Goal: Information Seeking & Learning: Learn about a topic

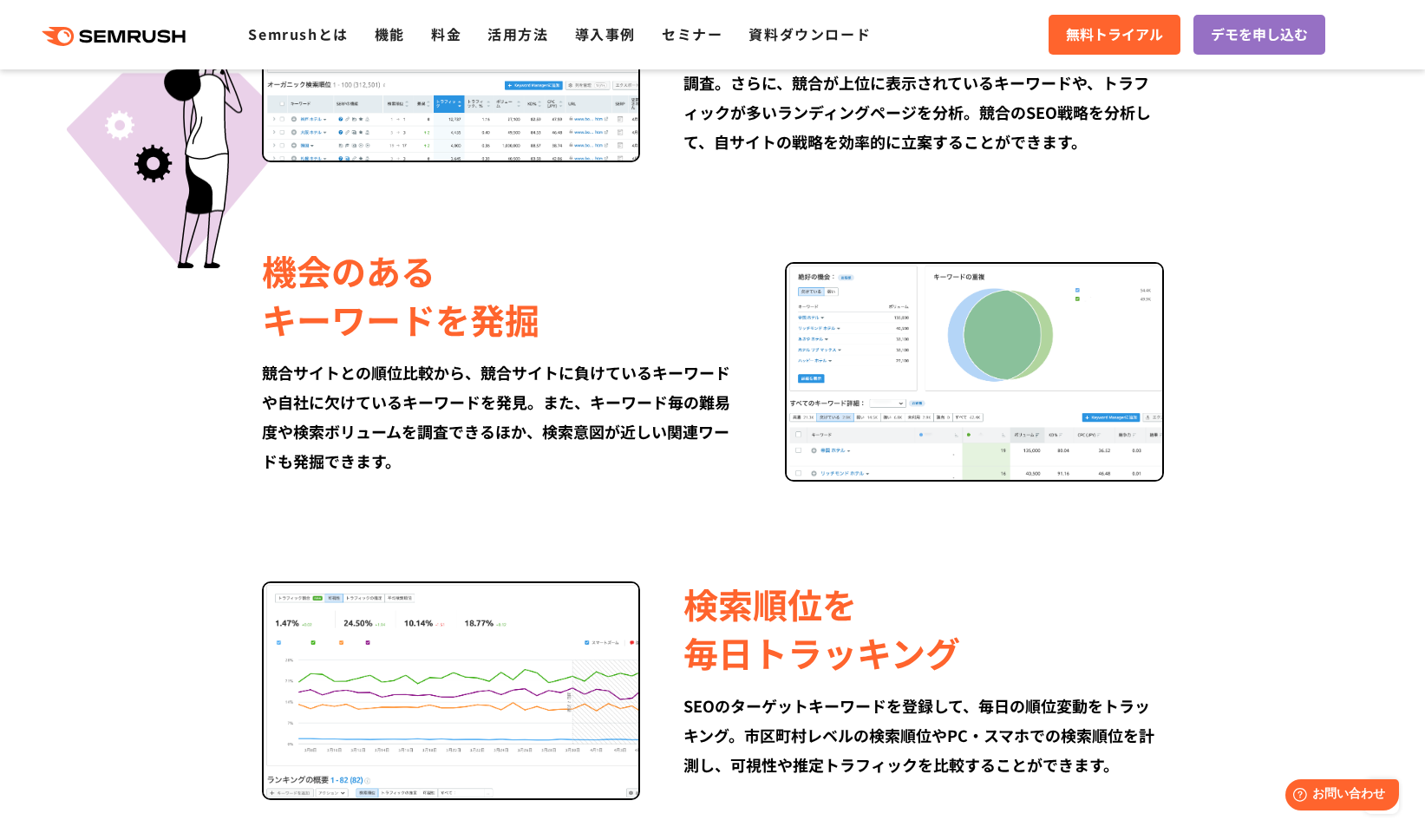
scroll to position [1244, 0]
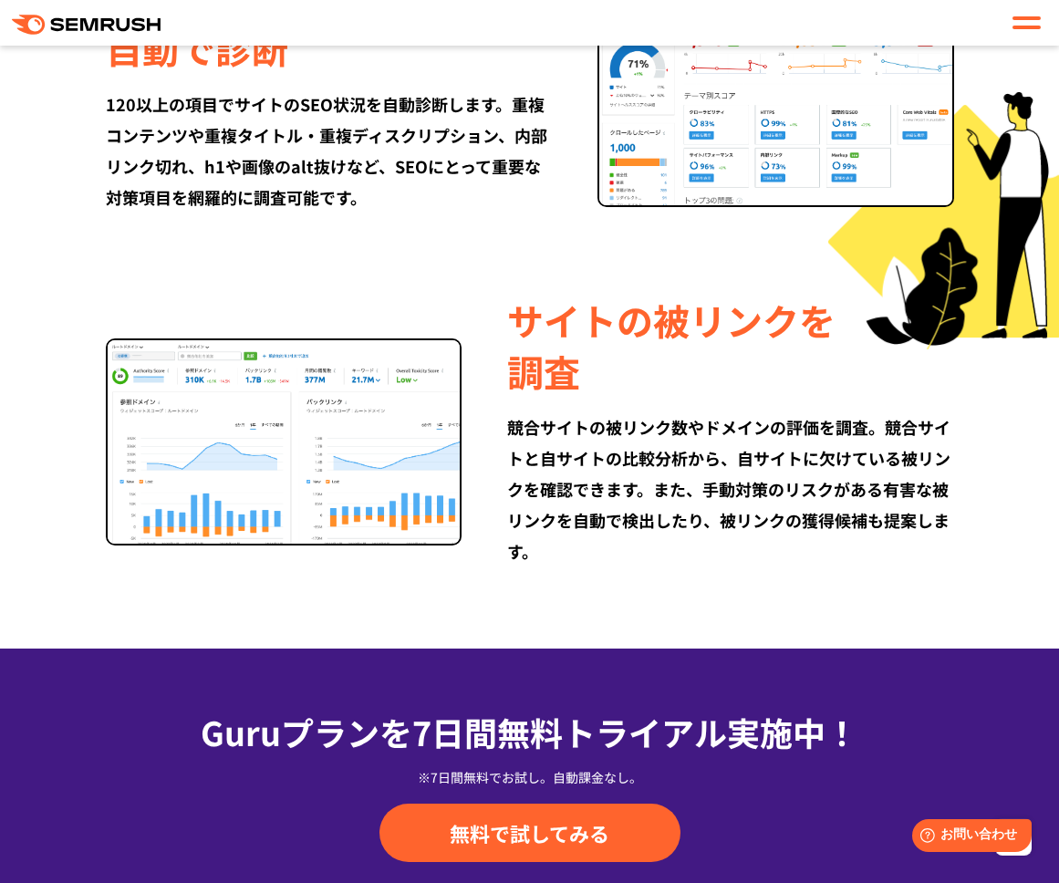
scroll to position [2067, 0]
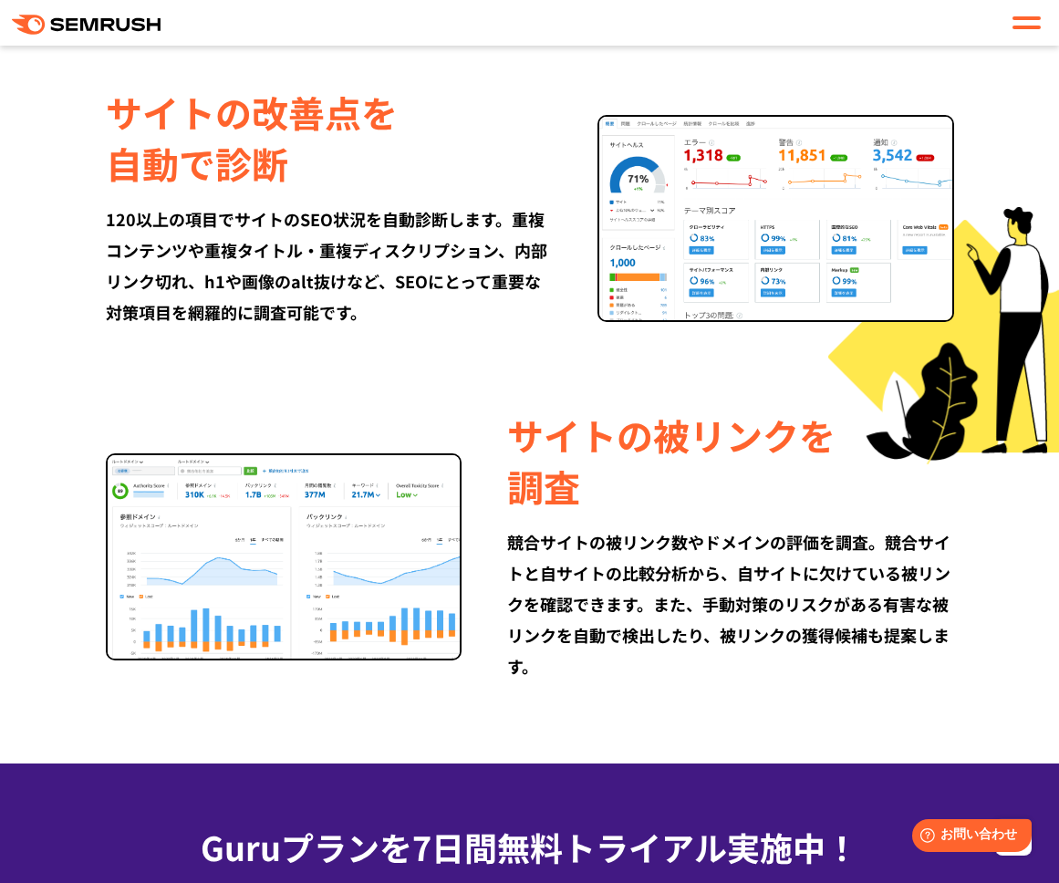
drag, startPoint x: 1030, startPoint y: 317, endPoint x: 1010, endPoint y: 373, distance: 59.1
click at [1004, 327] on div "サイトの改善点を 自動で診断 120以上の項目でサイトのSEO状況を自動診断します。重複コンテンツや重複タイトル・重複ディスクリプション、内部リンク切れ、h1…" at bounding box center [530, 207] width 948 height 241
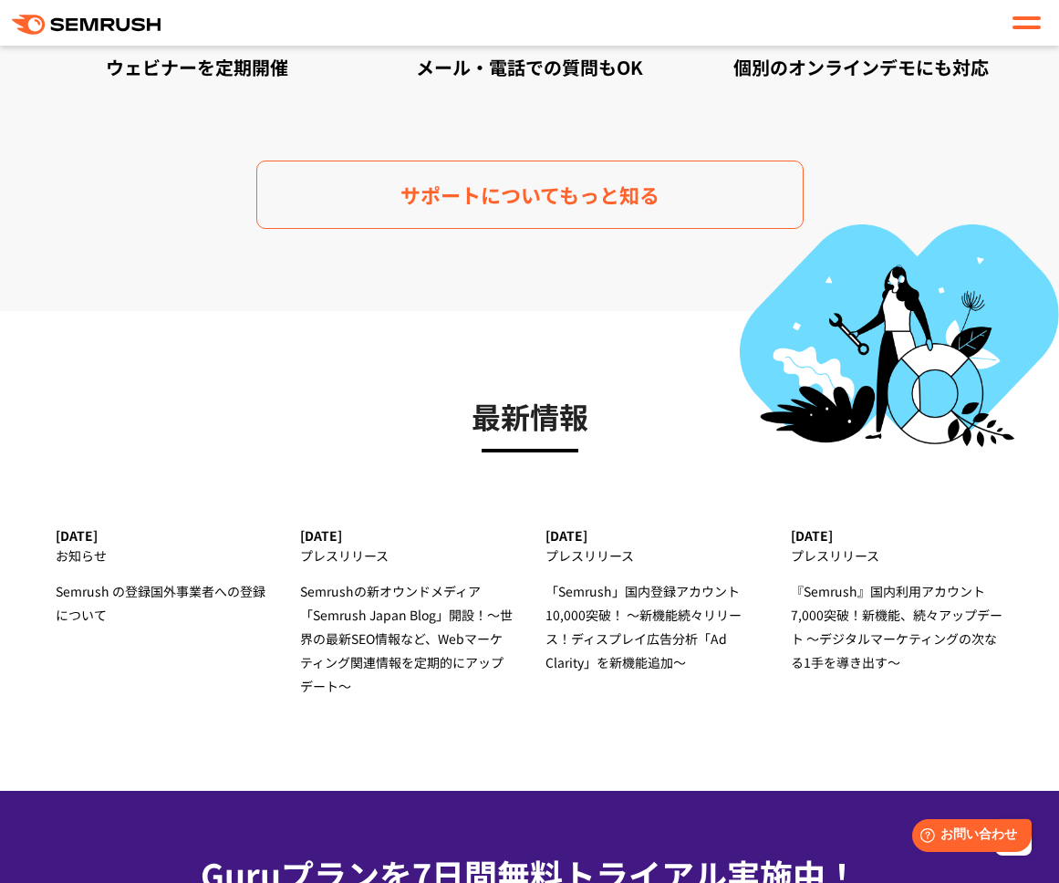
scroll to position [5620, 0]
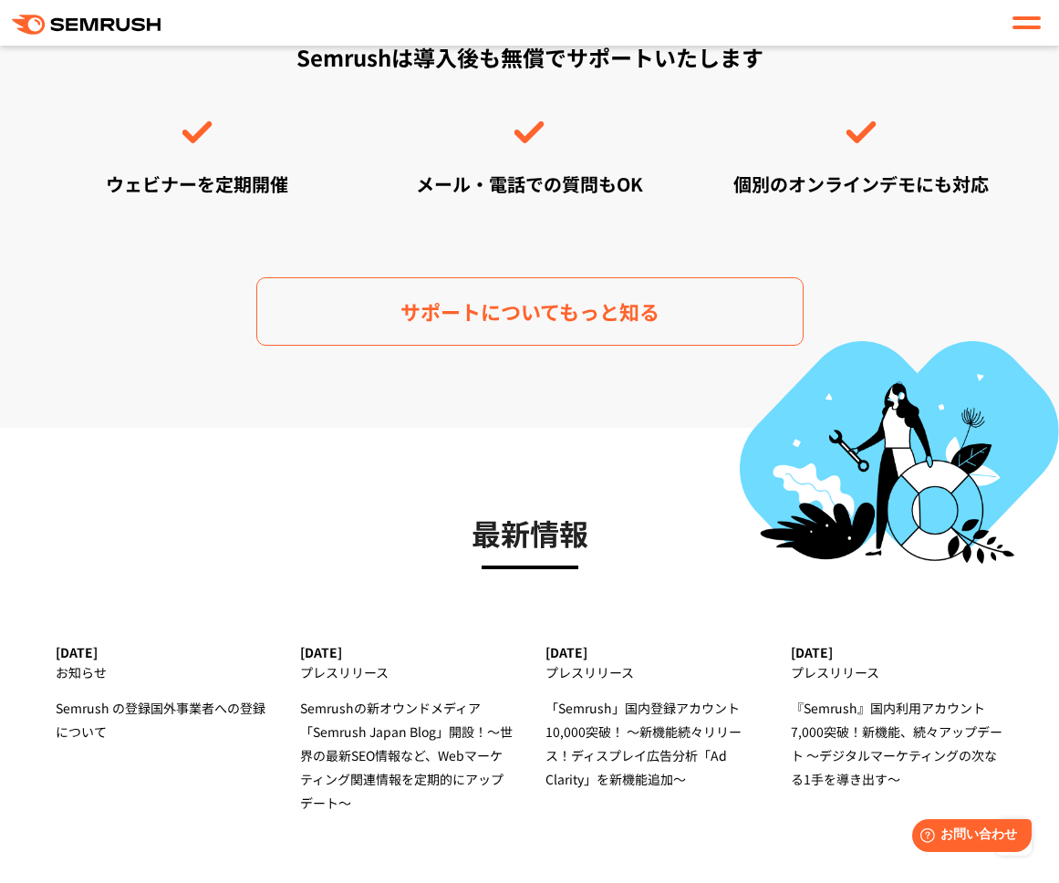
drag, startPoint x: 883, startPoint y: 476, endPoint x: 899, endPoint y: 376, distance: 101.5
click at [893, 428] on section "安心のサポート Semrushは導入後も無償でサポートいたします ウェビナーを定期開催 メール・電話での質問もOK 個別のオンラインデモにも対応 サポートにつ…" at bounding box center [529, 148] width 1059 height 559
